Goal: Task Accomplishment & Management: Use online tool/utility

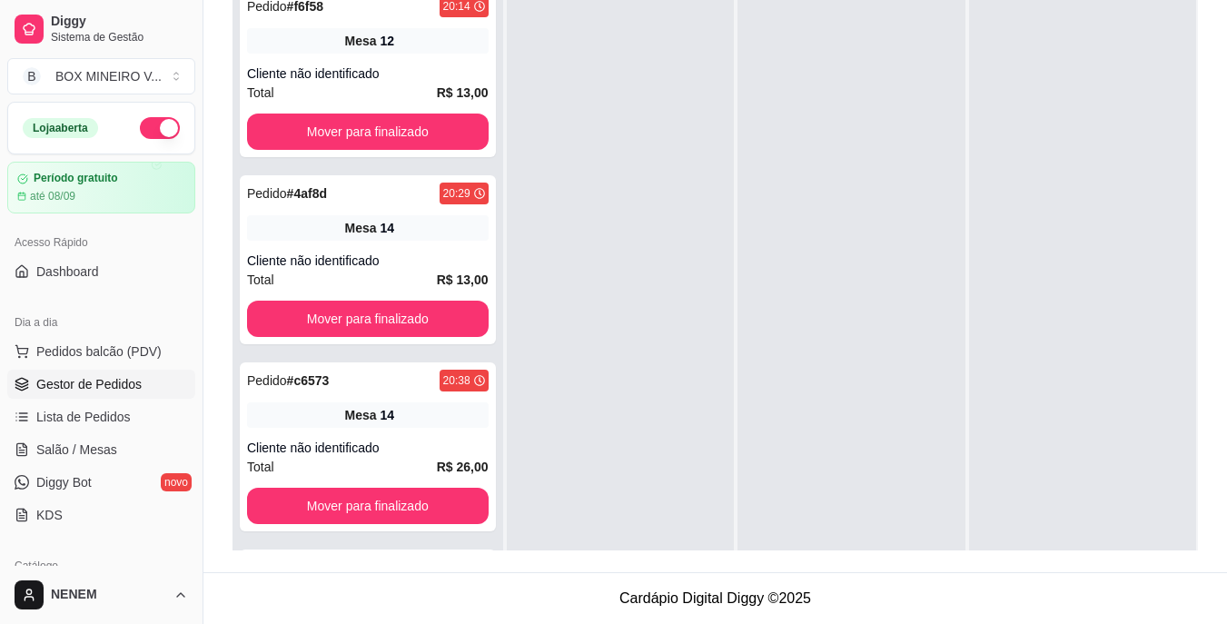
scroll to position [166, 0]
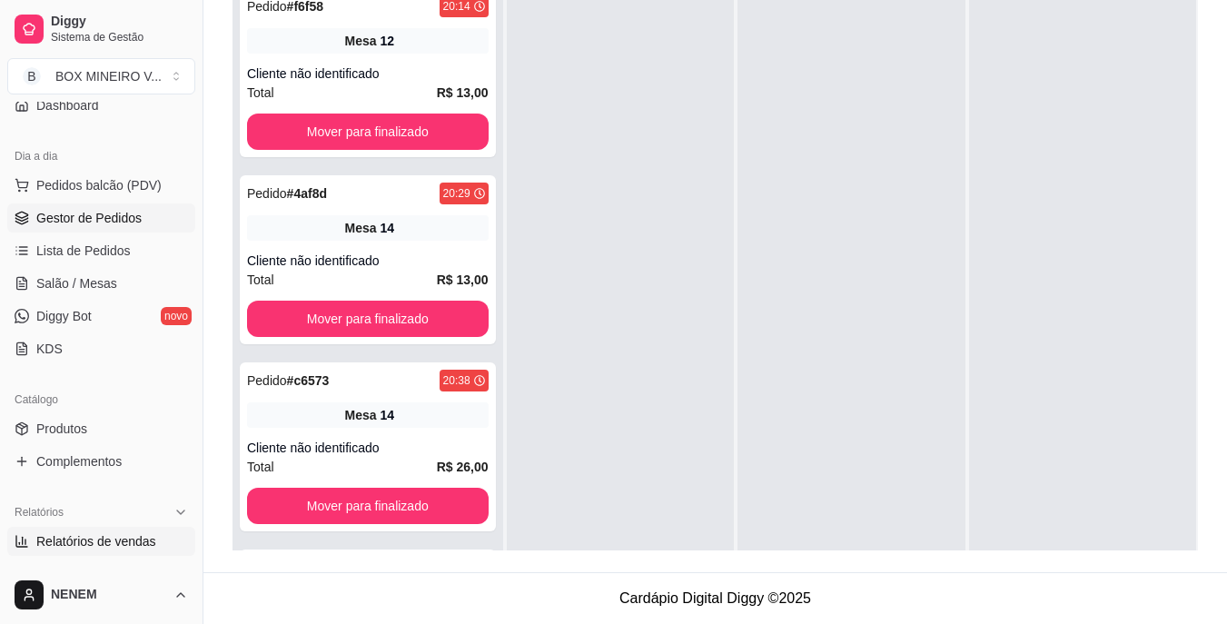
click at [143, 534] on span "Relatórios de vendas" at bounding box center [96, 541] width 120 height 18
select select "ALL"
select select "0"
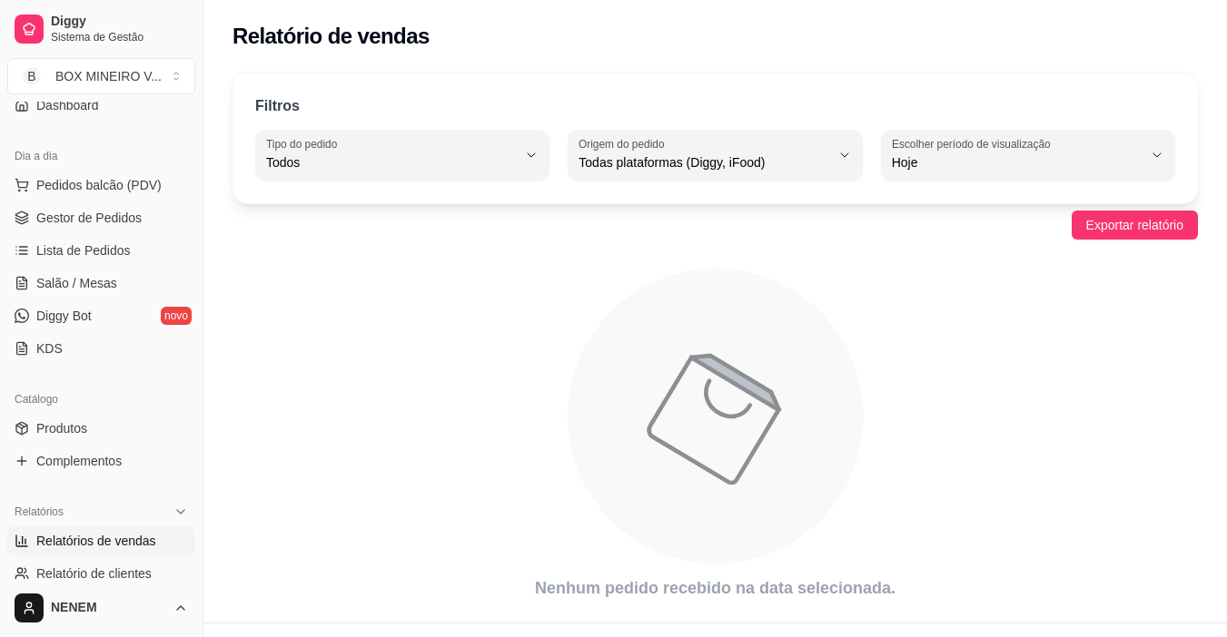
click at [72, 537] on span "Relatórios de vendas" at bounding box center [96, 541] width 120 height 18
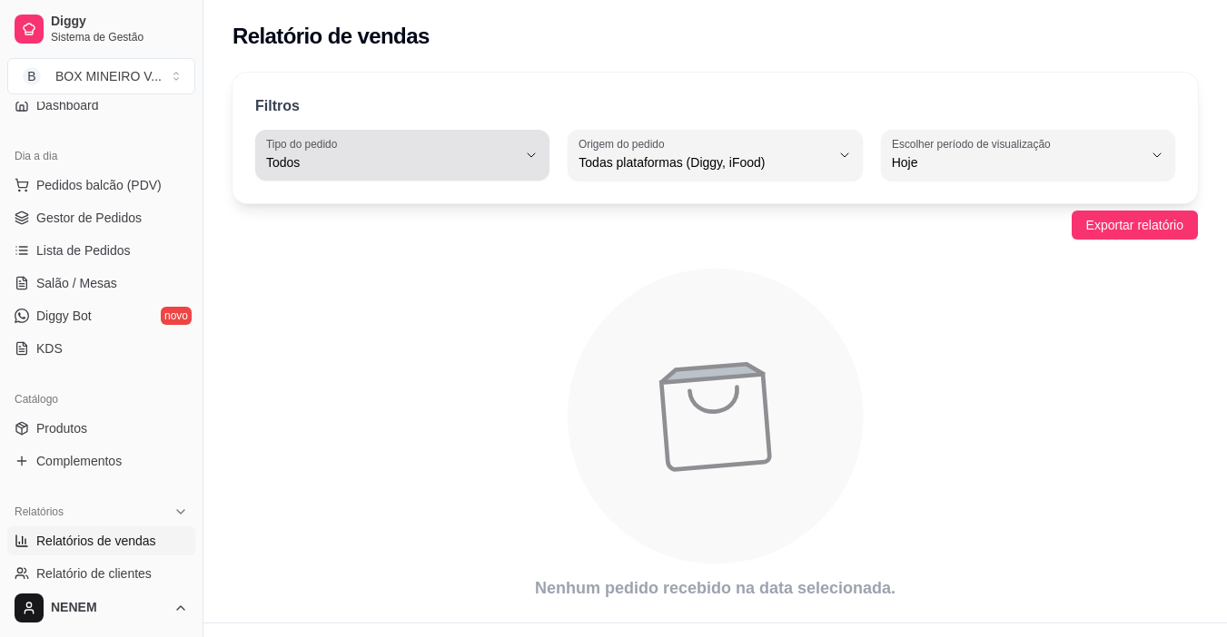
click at [329, 141] on label "Tipo do pedido" at bounding box center [304, 143] width 77 height 15
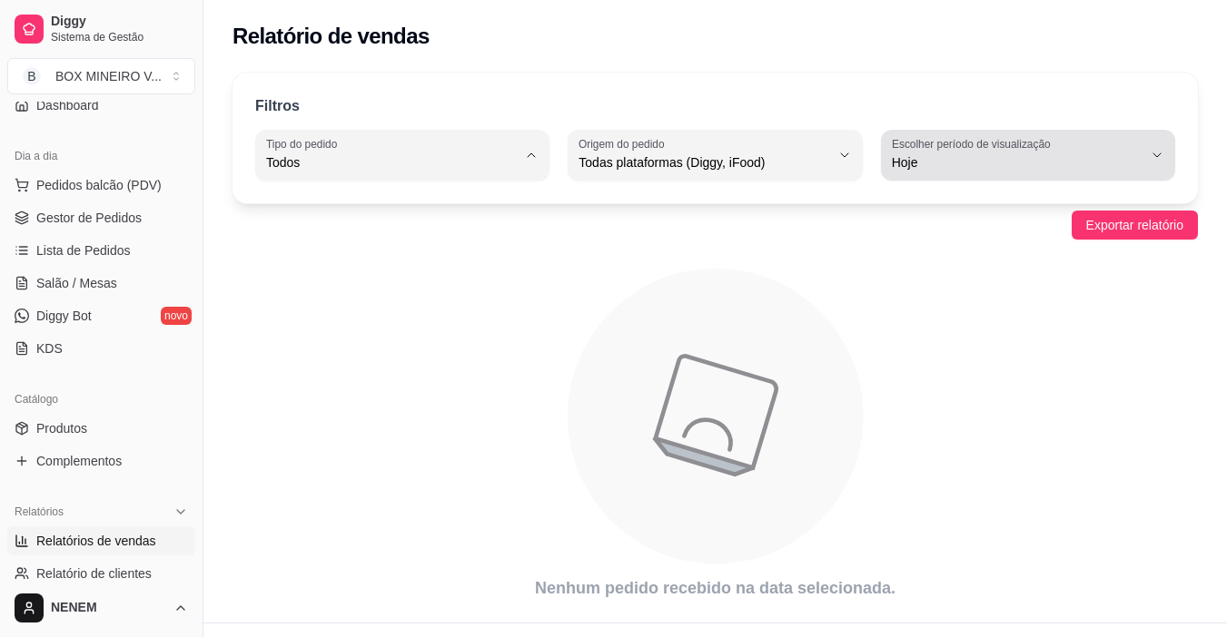
click at [958, 153] on div "Hoje" at bounding box center [1017, 155] width 251 height 36
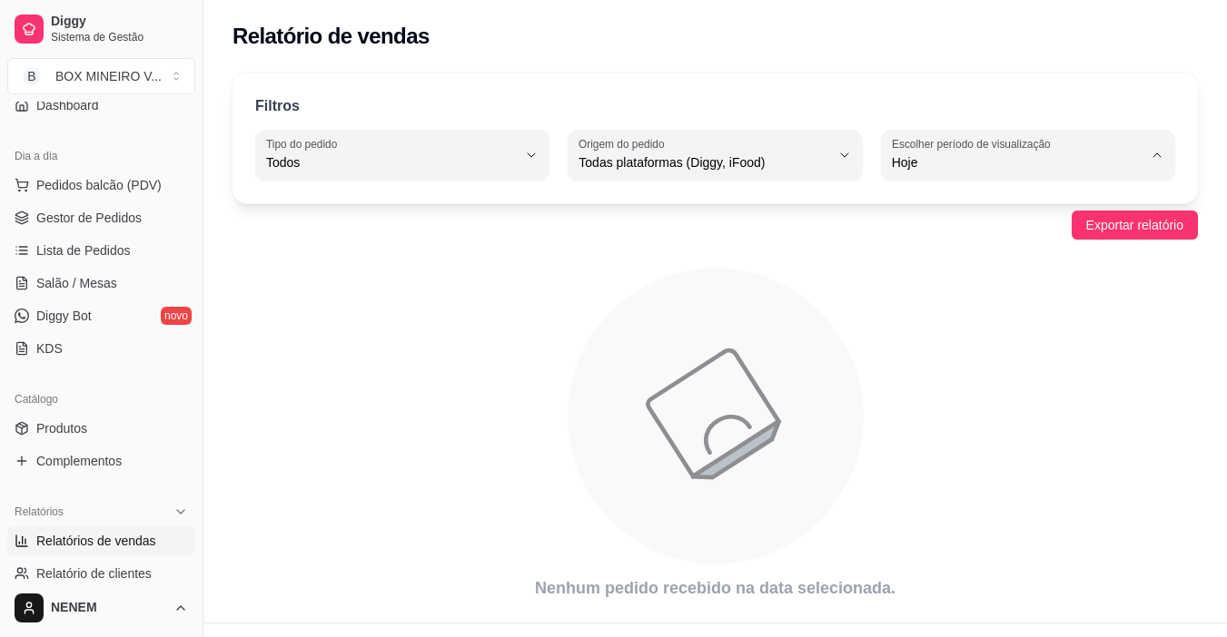
click at [960, 236] on span "Ontem" at bounding box center [1018, 235] width 237 height 17
type input "1"
select select "1"
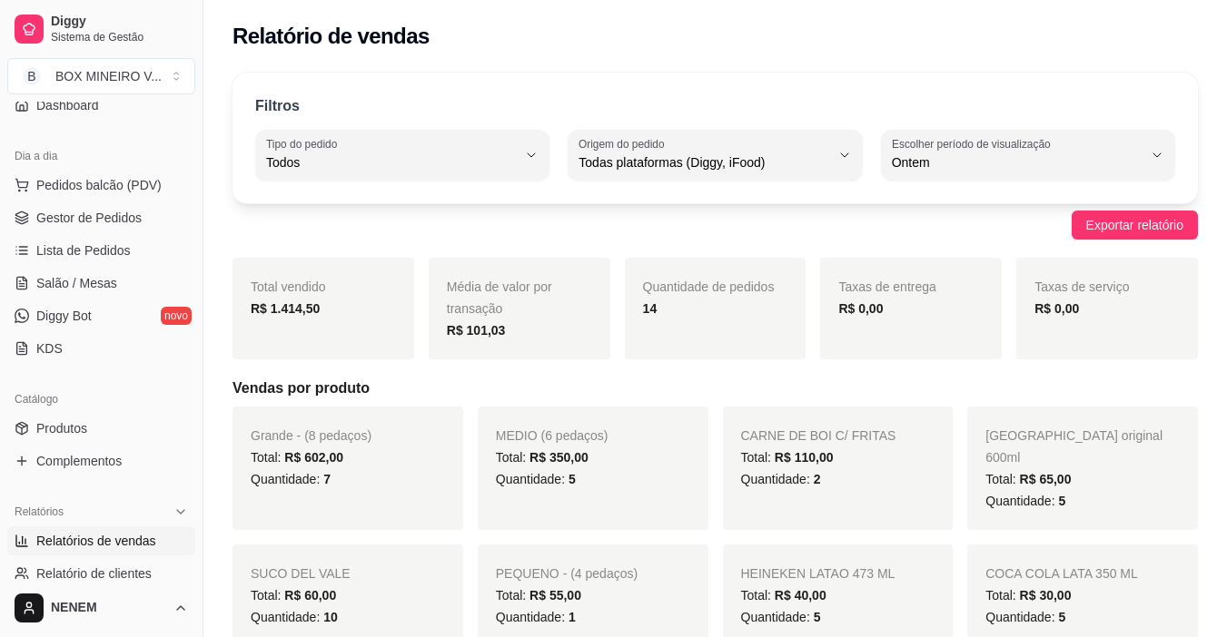
click at [960, 236] on div "Exportar relatório" at bounding box center [714, 225] width 965 height 29
click at [1108, 222] on span "Exportar relatório" at bounding box center [1134, 225] width 97 height 20
click at [1152, 222] on span "Exportar relatório" at bounding box center [1134, 225] width 97 height 20
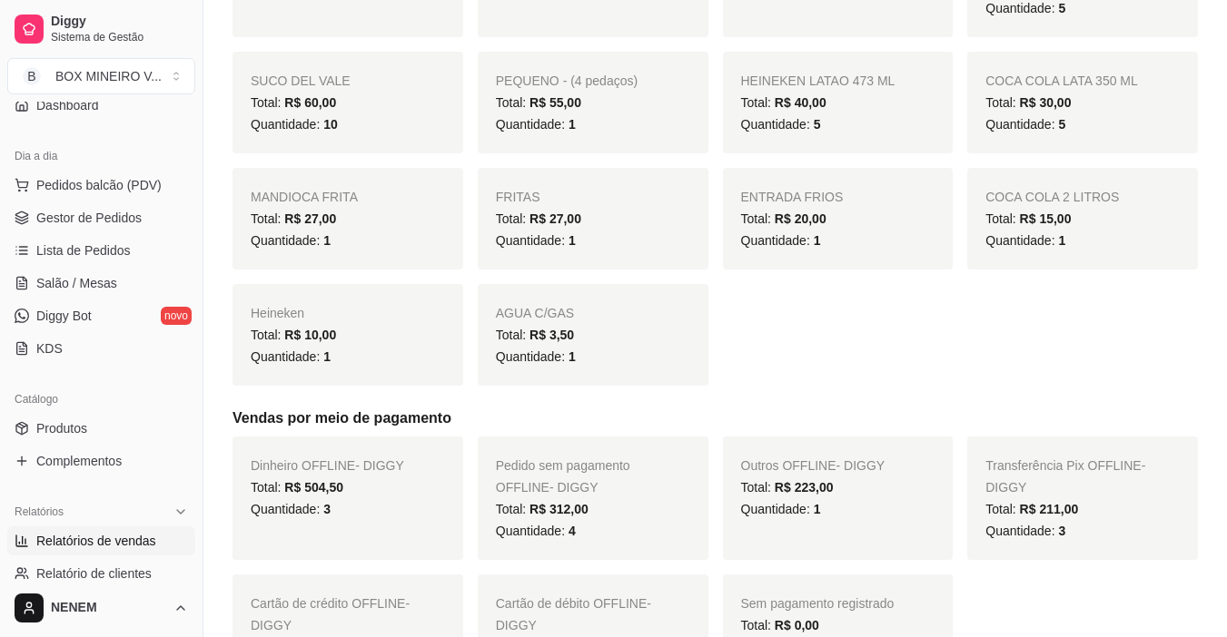
scroll to position [336, 0]
